Goal: Task Accomplishment & Management: Manage account settings

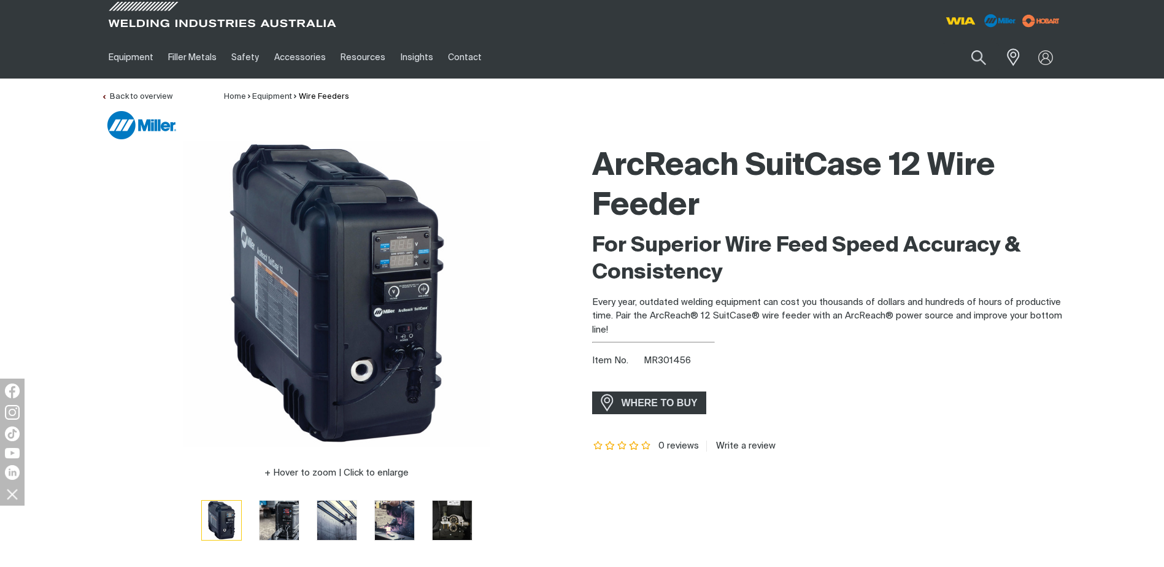
click at [672, 367] on div "Item No. MR301456" at bounding box center [827, 361] width 471 height 14
copy span "MR301456"
click at [1023, 76] on link "Partner Login" at bounding box center [994, 80] width 135 height 23
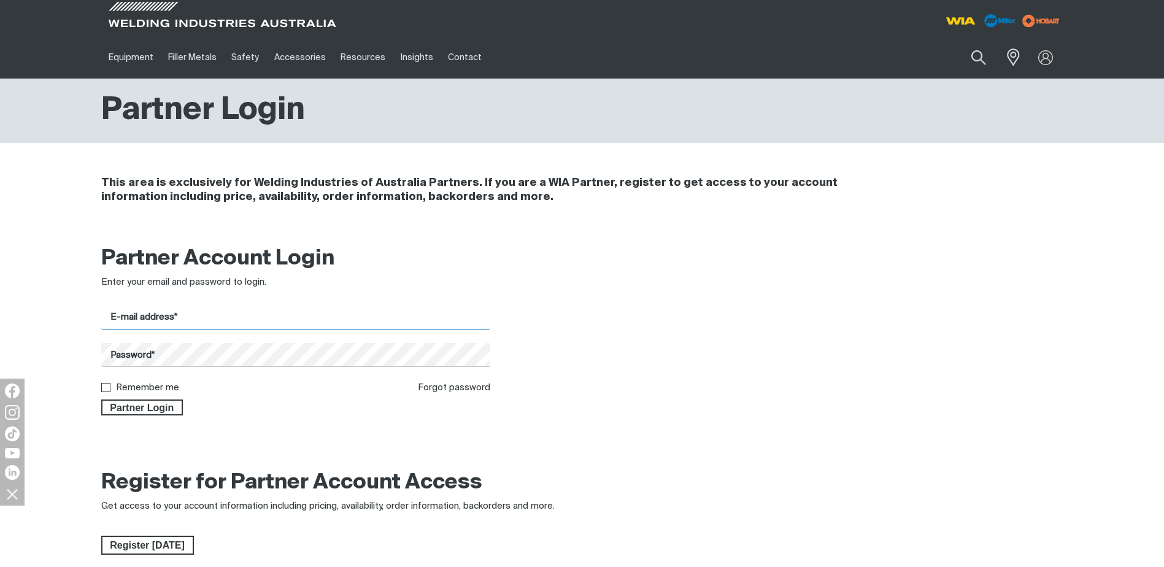
click at [250, 318] on input "E-mail address*" at bounding box center [295, 317] width 389 height 24
type input "[PERSON_NAME][EMAIL_ADDRESS][PERSON_NAME][DOMAIN_NAME]"
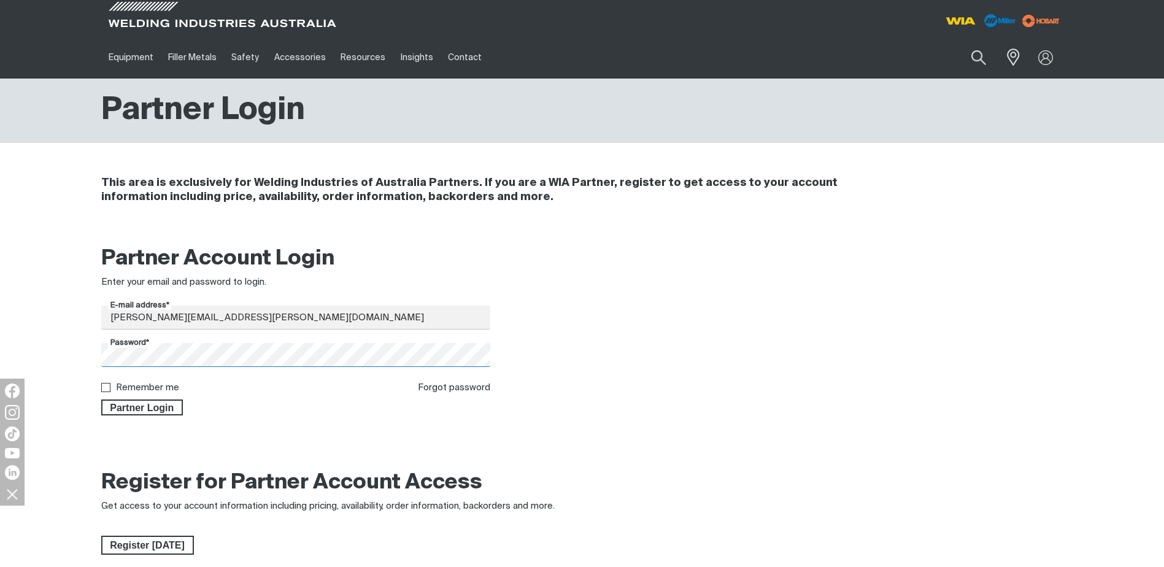
click at [101, 399] on button "Partner Login" at bounding box center [142, 407] width 82 height 16
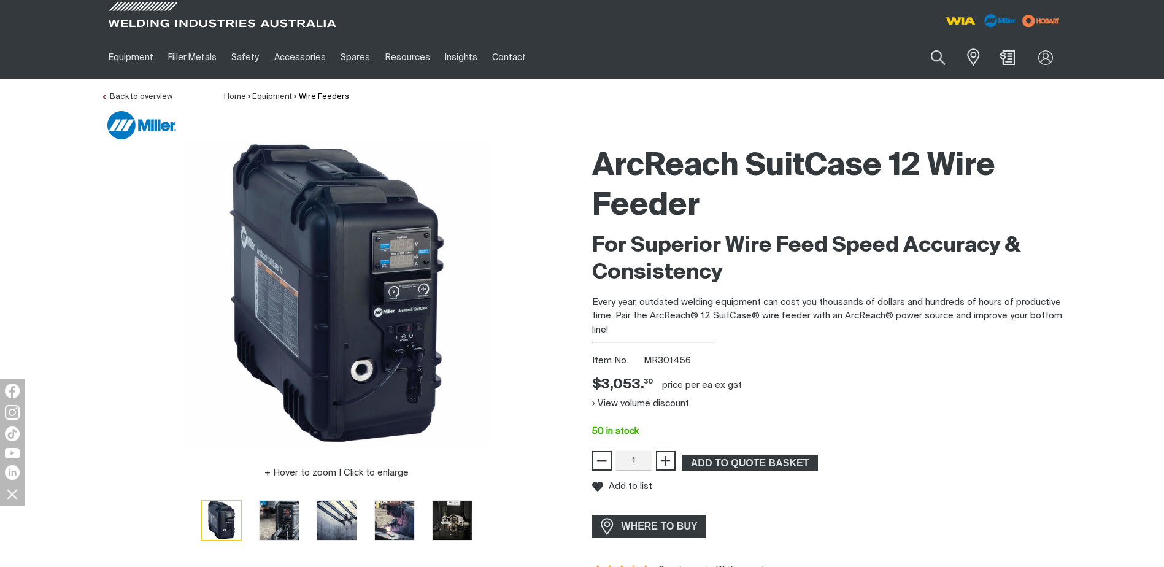
click at [673, 363] on span "MR301456" at bounding box center [666, 360] width 47 height 9
copy span "MR301456"
